Goal: Find specific page/section

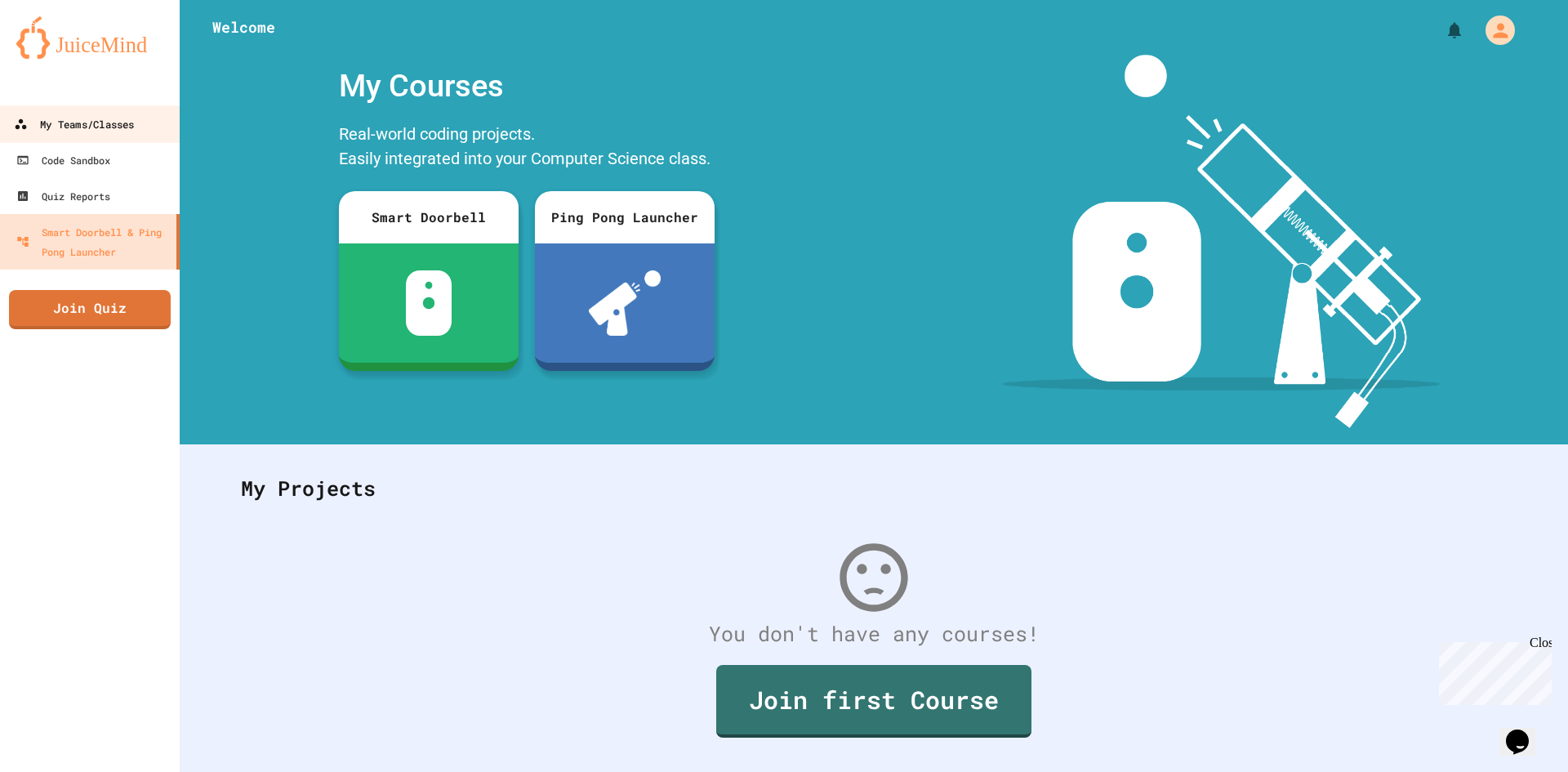
click at [101, 130] on div "My Teams/Classes" at bounding box center [74, 124] width 120 height 20
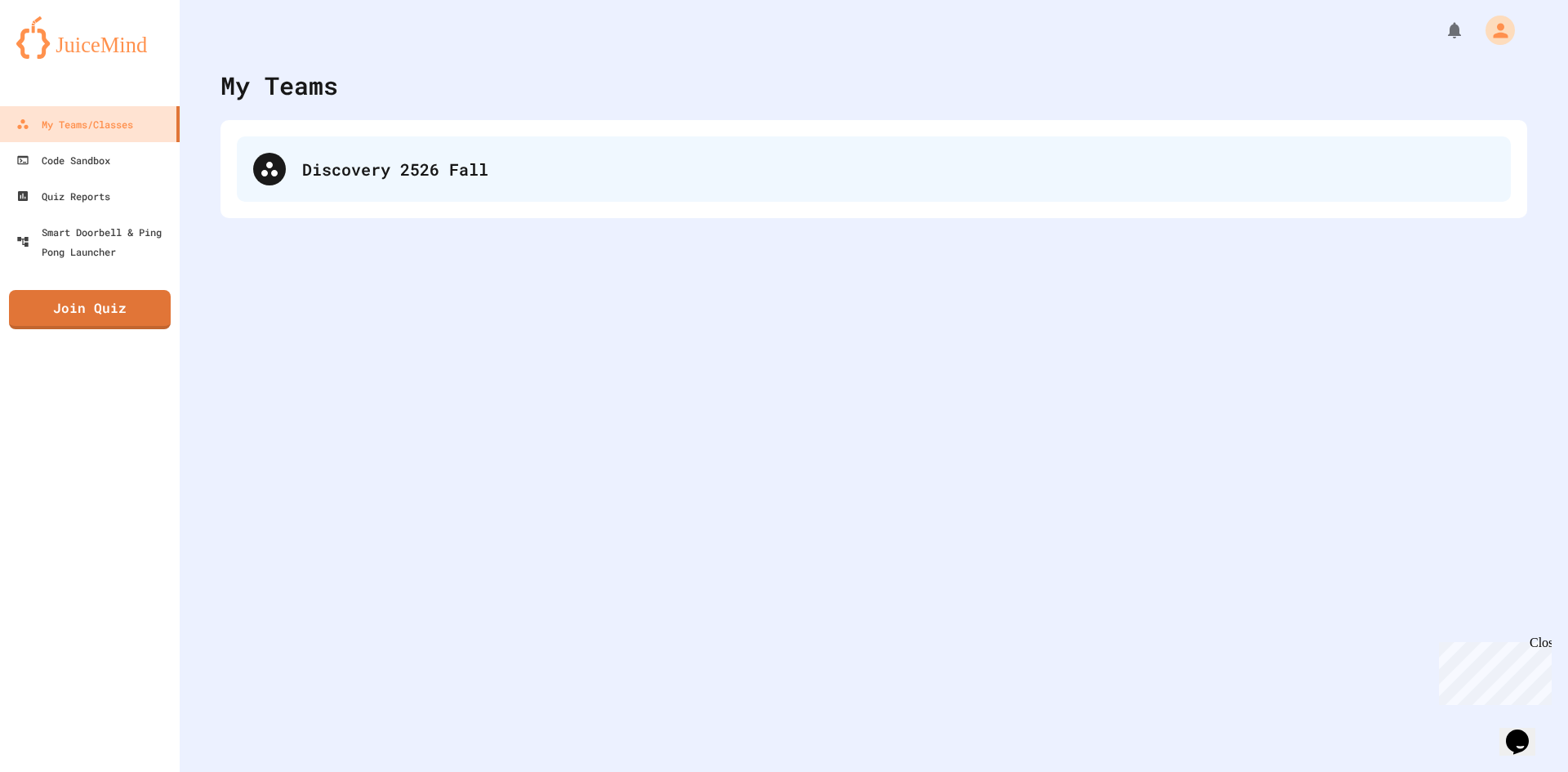
click at [506, 193] on div "Discovery 2526 Fall" at bounding box center [874, 169] width 1273 height 65
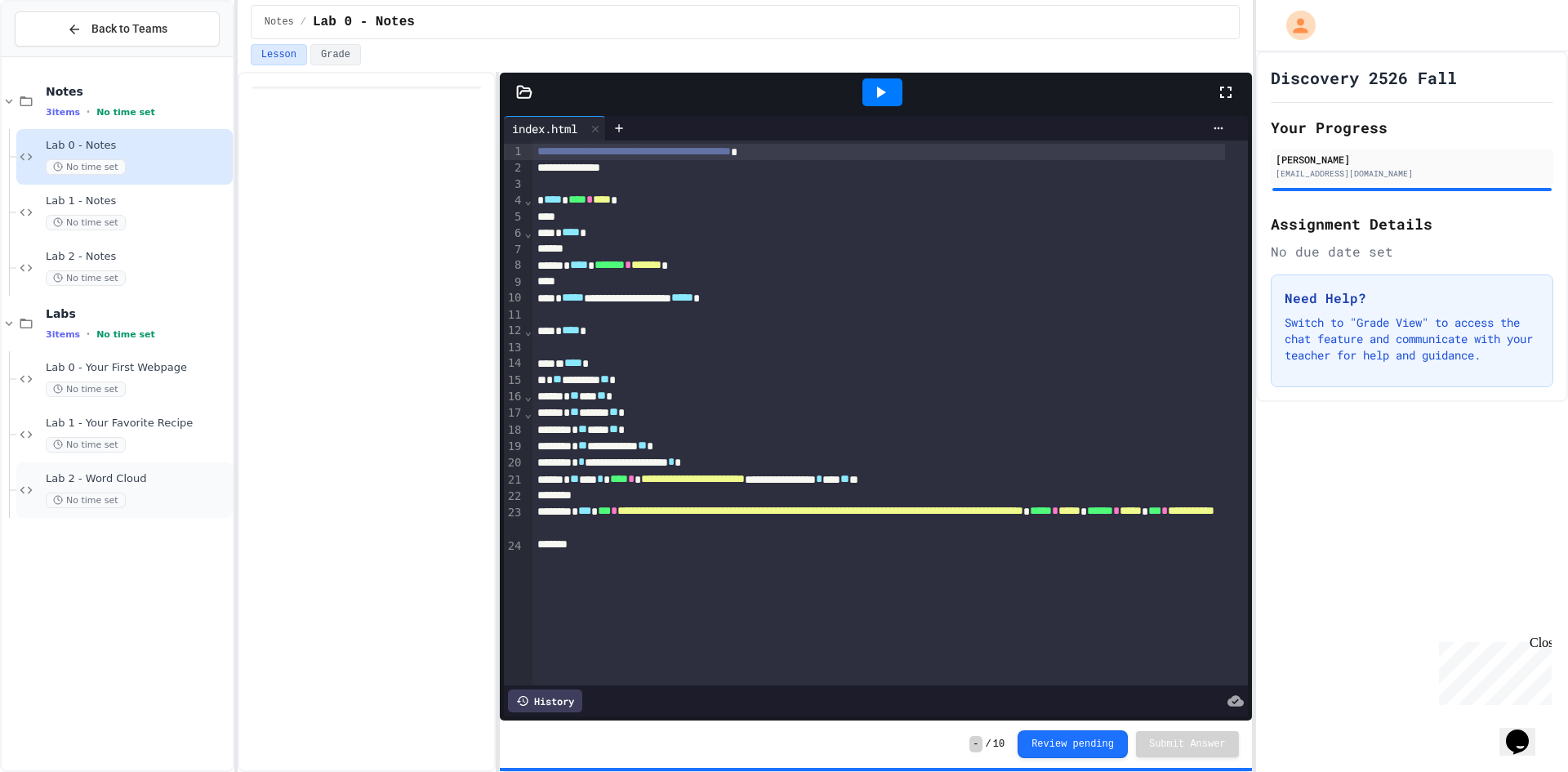
click at [180, 476] on span "Lab 2 - Word Cloud" at bounding box center [138, 479] width 183 height 14
